Goal: Task Accomplishment & Management: Use online tool/utility

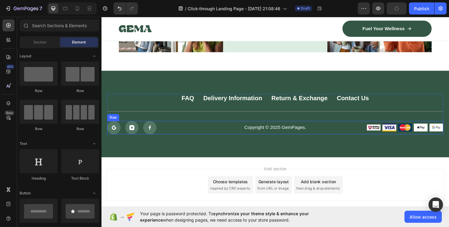
scroll to position [2671, 0]
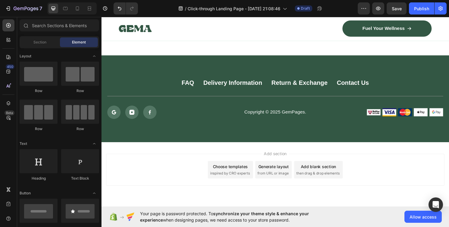
click at [239, 177] on span "inspired by CRO experts" at bounding box center [235, 178] width 41 height 5
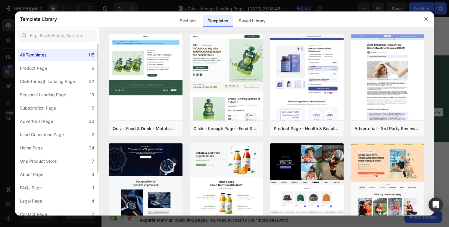
scroll to position [58, 0]
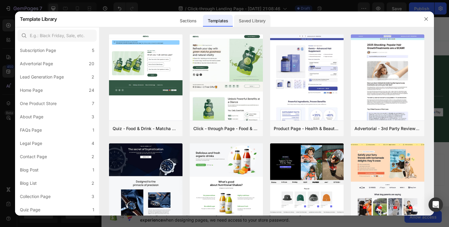
click at [255, 19] on div "Saved Library" at bounding box center [252, 21] width 36 height 12
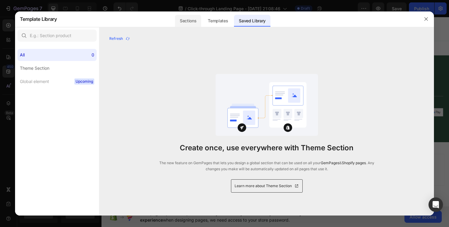
click at [195, 19] on div "Sections" at bounding box center [188, 21] width 26 height 12
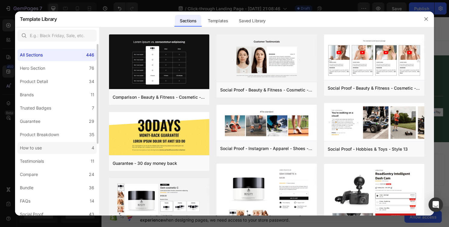
scroll to position [124, 0]
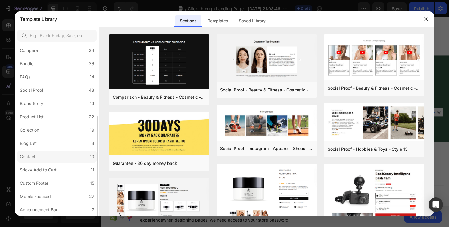
click at [89, 160] on label "Contact 10" at bounding box center [56, 156] width 79 height 12
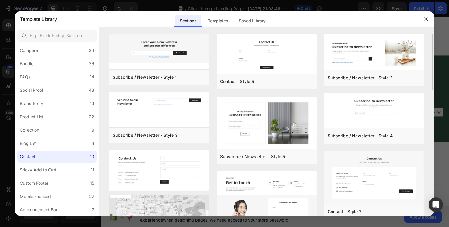
scroll to position [76, 0]
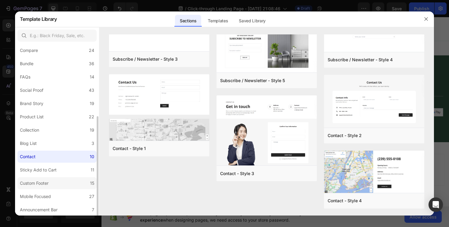
click at [87, 183] on label "Custom Footer 15" at bounding box center [56, 183] width 79 height 12
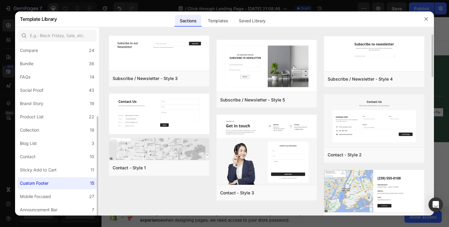
scroll to position [0, 0]
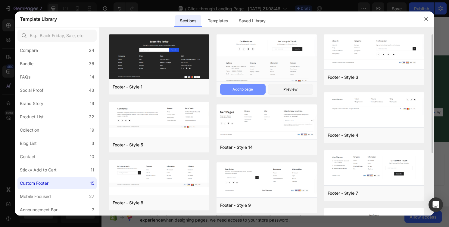
click at [247, 89] on div "Add to page" at bounding box center [243, 88] width 20 height 5
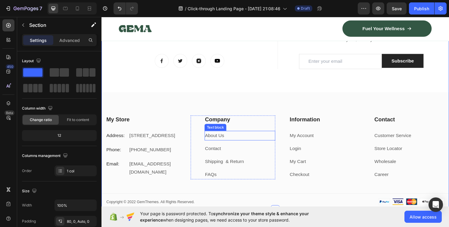
scroll to position [2823, 0]
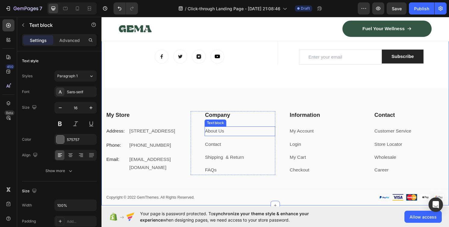
click at [235, 135] on p "About Us" at bounding box center [245, 135] width 73 height 9
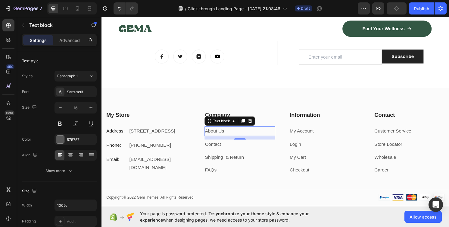
click at [223, 135] on link "About Us" at bounding box center [219, 135] width 20 height 5
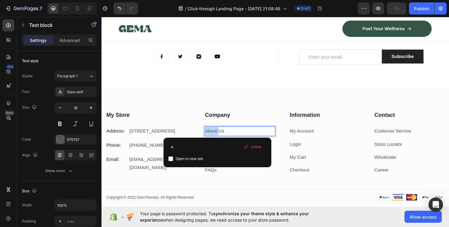
click at [223, 135] on link "About Us" at bounding box center [219, 135] width 20 height 5
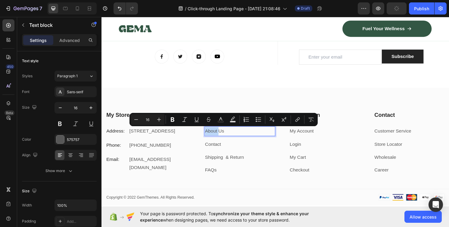
click at [241, 136] on p "About Us" at bounding box center [245, 135] width 73 height 9
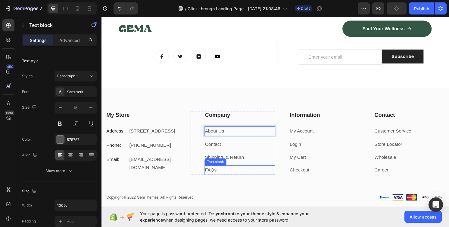
click at [267, 180] on p "FAQs" at bounding box center [245, 175] width 73 height 9
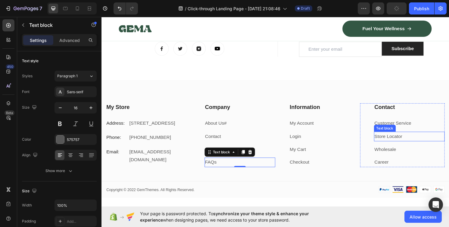
scroll to position [2834, 0]
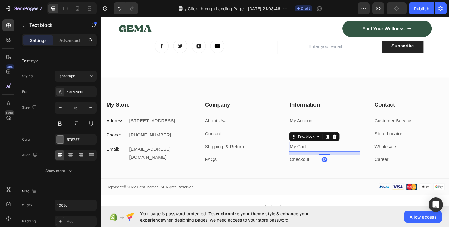
click at [304, 150] on link "My Cart" at bounding box center [305, 151] width 17 height 5
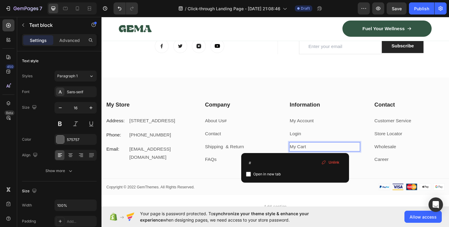
click at [304, 150] on link "My Cart" at bounding box center [305, 151] width 17 height 5
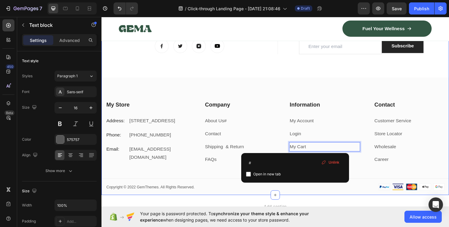
click at [274, 68] on div "On The Gram Heading Follow us for more useful information Text block Image Imag…" at bounding box center [283, 103] width 362 height 196
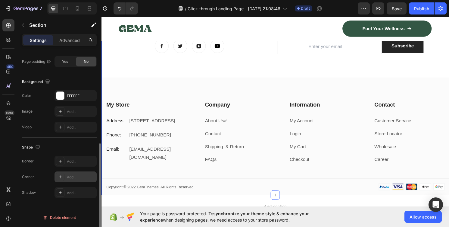
scroll to position [0, 0]
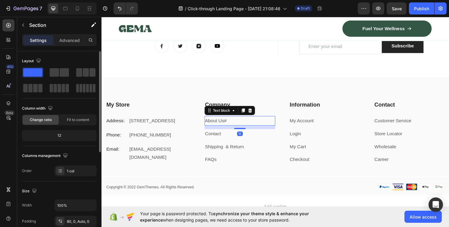
click at [223, 127] on link "About Us#" at bounding box center [220, 124] width 23 height 5
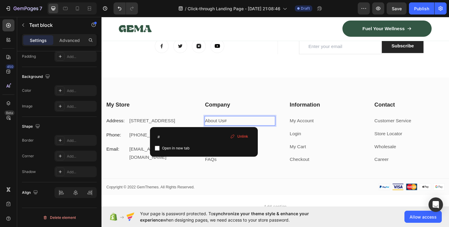
scroll to position [163, 0]
click at [82, 35] on div "Settings Advanced" at bounding box center [59, 40] width 75 height 12
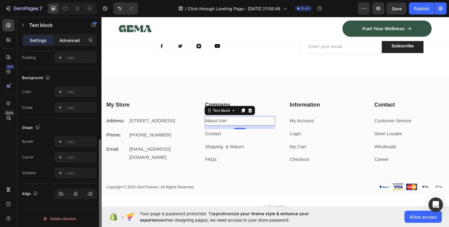
click at [79, 38] on p "Advanced" at bounding box center [69, 40] width 20 height 6
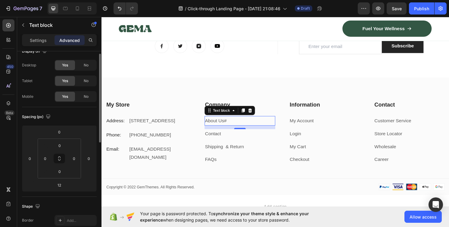
scroll to position [0, 0]
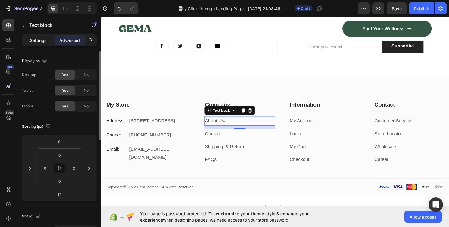
click at [46, 44] on div "Settings" at bounding box center [38, 40] width 30 height 10
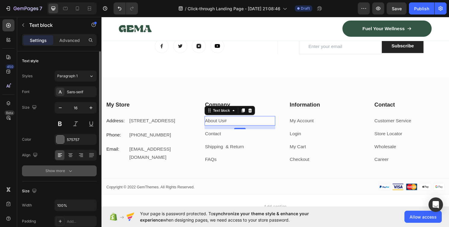
click at [70, 169] on icon "button" at bounding box center [70, 171] width 6 height 6
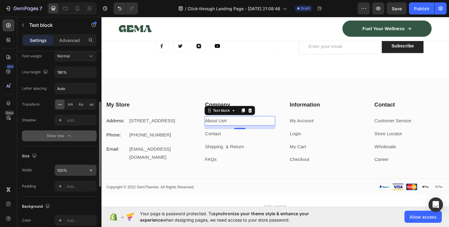
scroll to position [125, 0]
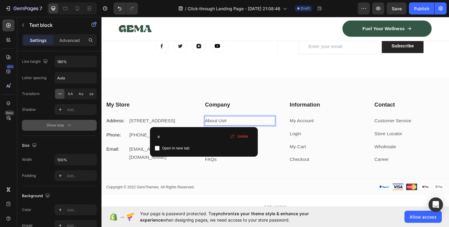
click at [245, 122] on p "About Us#" at bounding box center [245, 124] width 73 height 9
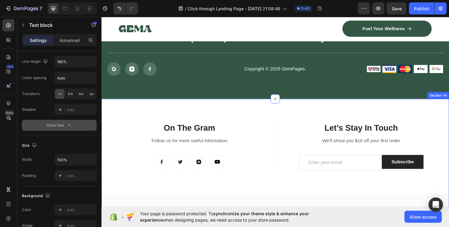
scroll to position [2594, 0]
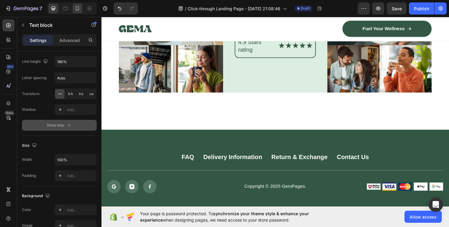
click at [77, 12] on div at bounding box center [78, 9] width 10 height 10
type input "14"
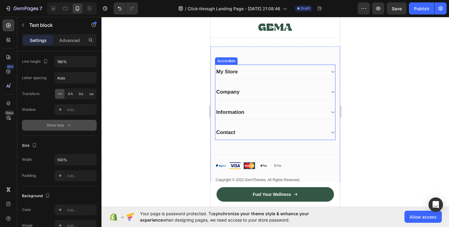
scroll to position [3216, 0]
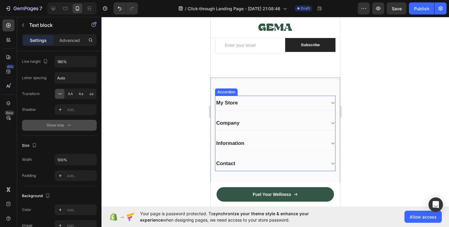
click at [266, 107] on div "My Store" at bounding box center [275, 103] width 120 height 15
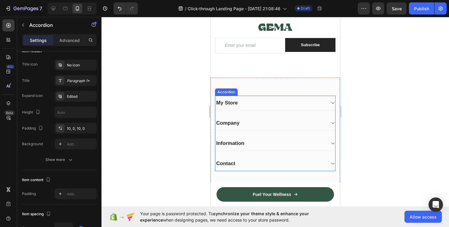
scroll to position [0, 0]
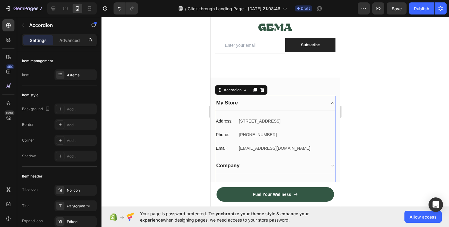
click at [266, 106] on div "My Store" at bounding box center [270, 103] width 110 height 8
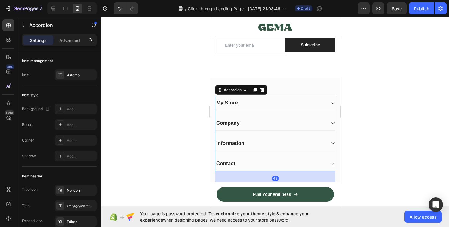
click at [266, 106] on div "My Store" at bounding box center [270, 103] width 110 height 8
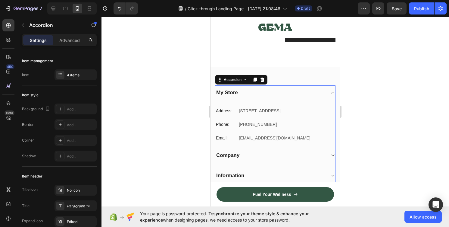
click at [243, 158] on div "Company" at bounding box center [270, 155] width 110 height 8
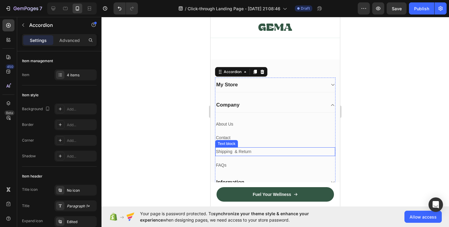
scroll to position [3236, 0]
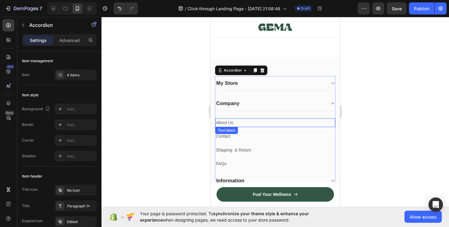
click at [227, 123] on p "About Us" at bounding box center [275, 123] width 119 height 8
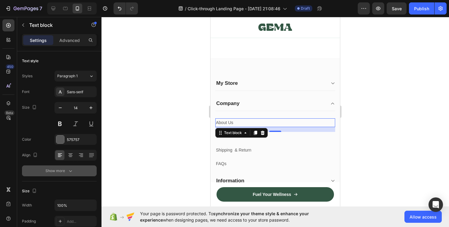
click at [72, 168] on icon "button" at bounding box center [70, 171] width 6 height 6
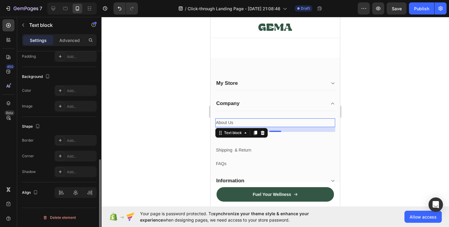
scroll to position [0, 0]
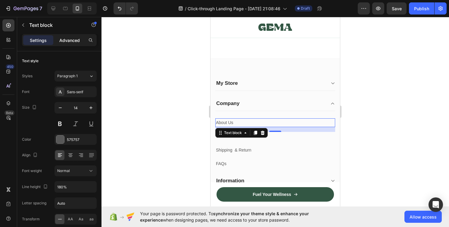
click at [69, 42] on p "Advanced" at bounding box center [69, 40] width 20 height 6
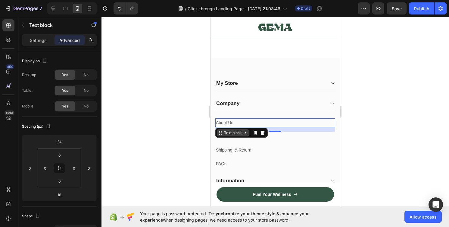
click at [240, 133] on div "Text block" at bounding box center [233, 132] width 20 height 5
click at [129, 164] on div at bounding box center [276, 122] width 348 height 210
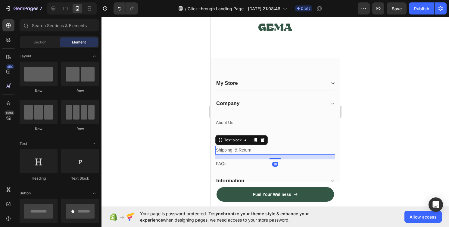
click at [224, 148] on p "Shipping & Return" at bounding box center [275, 150] width 119 height 8
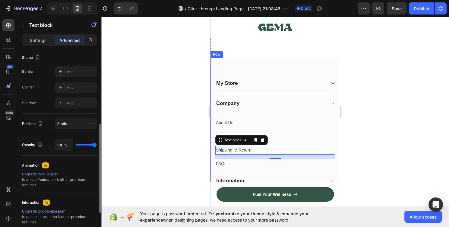
scroll to position [226, 0]
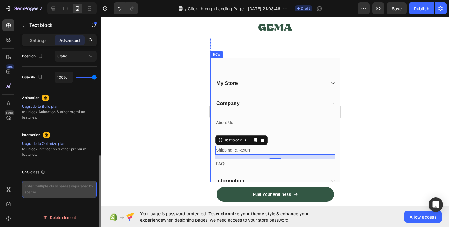
click at [56, 187] on textarea at bounding box center [59, 188] width 75 height 17
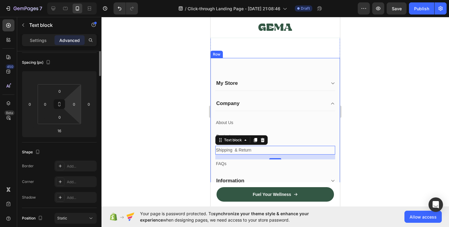
scroll to position [0, 0]
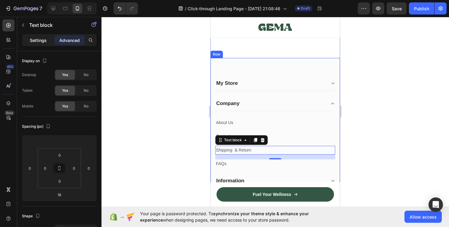
click at [49, 41] on div "Settings" at bounding box center [38, 40] width 30 height 10
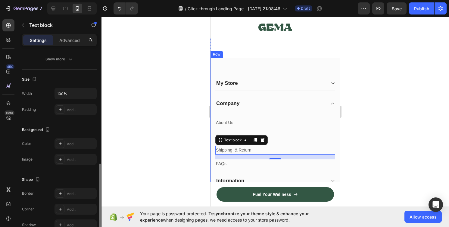
scroll to position [74, 0]
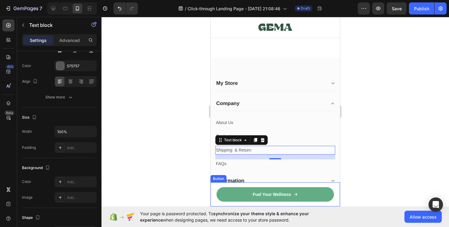
click at [249, 198] on link "Fuel Your Wellness" at bounding box center [276, 194] width 118 height 14
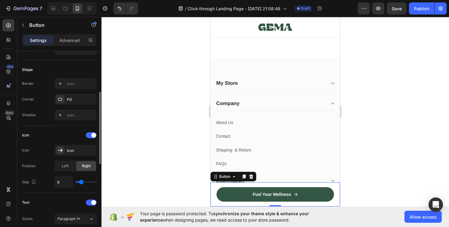
scroll to position [318, 0]
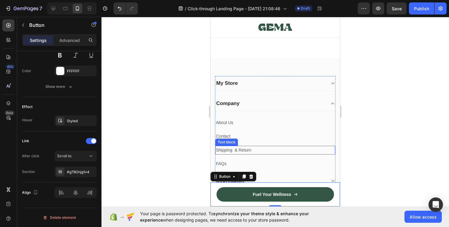
click at [245, 148] on p "Shipping & Return" at bounding box center [275, 150] width 119 height 8
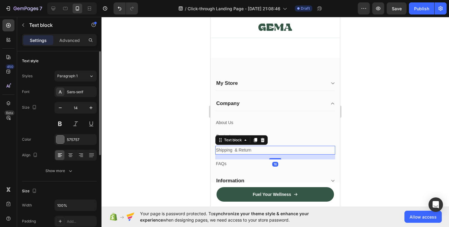
click at [245, 148] on p "Shipping & Return" at bounding box center [275, 150] width 119 height 8
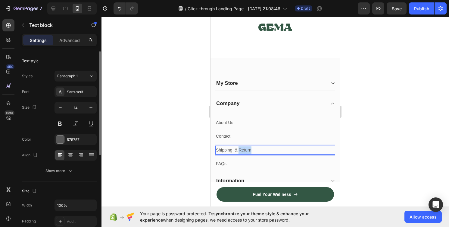
click at [245, 148] on p "Shipping & Return" at bounding box center [275, 150] width 119 height 8
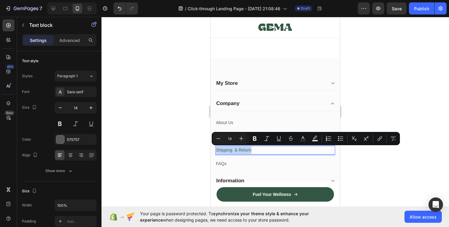
click at [245, 148] on p "Shipping & Return" at bounding box center [275, 150] width 119 height 8
click at [384, 139] on button "link" at bounding box center [380, 138] width 11 height 11
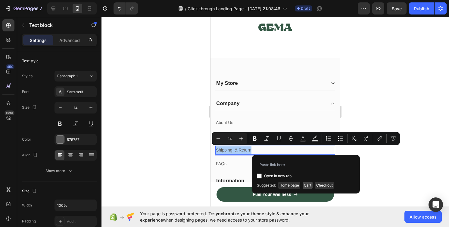
click at [310, 185] on span "Cart" at bounding box center [308, 185] width 10 height 7
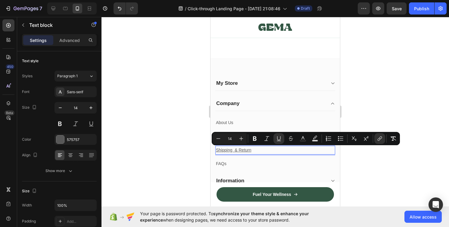
click at [354, 170] on div at bounding box center [276, 122] width 348 height 210
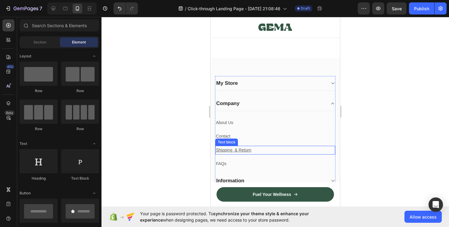
click at [235, 150] on u "Shipping & Return" at bounding box center [234, 149] width 36 height 5
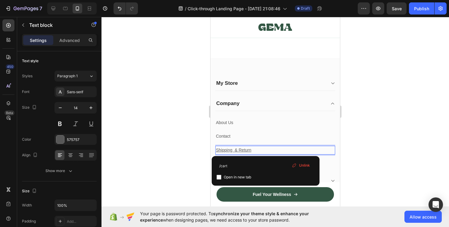
click at [235, 150] on u "Shipping & Return" at bounding box center [234, 149] width 36 height 5
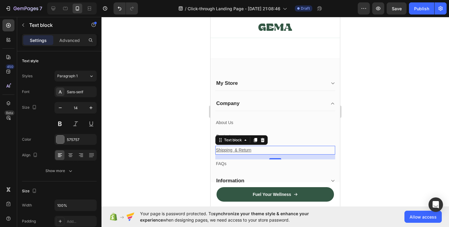
drag, startPoint x: 441, startPoint y: 97, endPoint x: 421, endPoint y: 97, distance: 20.5
click at [441, 97] on div at bounding box center [276, 122] width 348 height 210
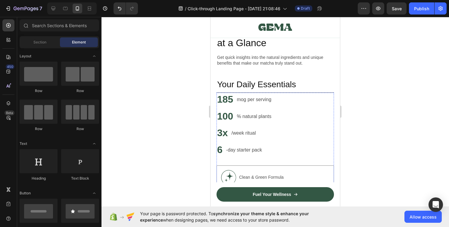
scroll to position [27, 0]
